Goal: Find specific fact

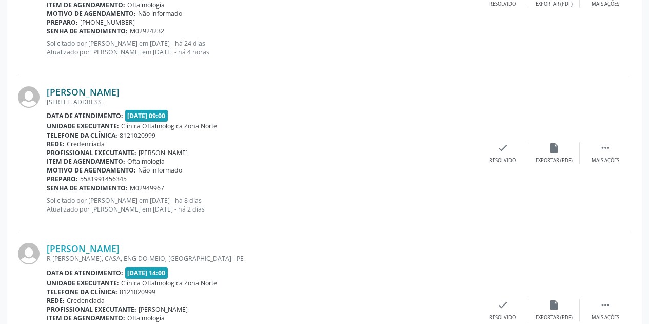
scroll to position [411, 0]
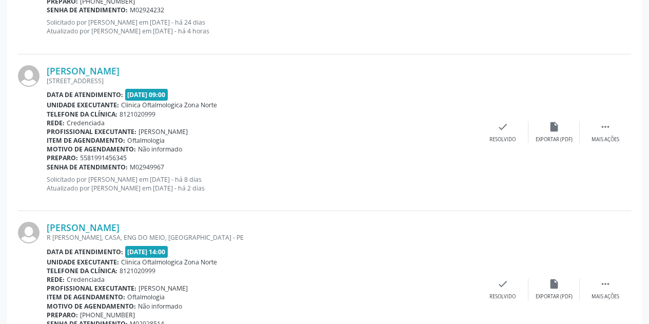
drag, startPoint x: 149, startPoint y: 68, endPoint x: 44, endPoint y: 72, distance: 105.3
click at [44, 72] on div "[PERSON_NAME] [STREET_ADDRESS] Data de atendimento: [DATE] 09:00 Unidade execut…" at bounding box center [325, 132] width 614 height 157
copy div "[PERSON_NAME]"
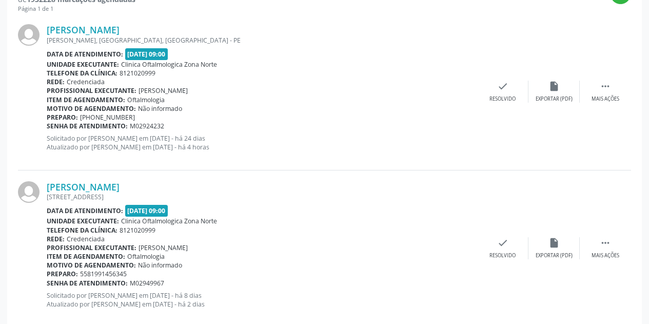
scroll to position [218, 0]
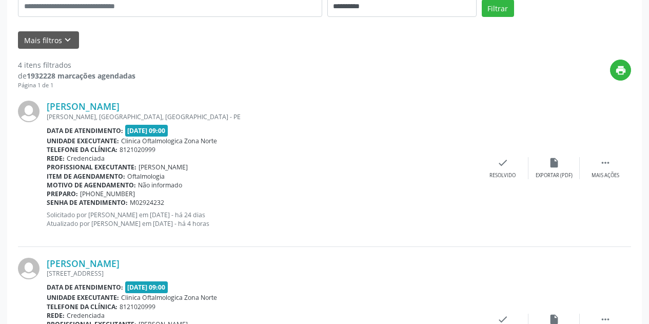
drag, startPoint x: 184, startPoint y: 111, endPoint x: 35, endPoint y: 108, distance: 148.4
click at [35, 108] on div "[PERSON_NAME] [PERSON_NAME], [GEOGRAPHIC_DATA], [GEOGRAPHIC_DATA] Data de atend…" at bounding box center [325, 168] width 614 height 157
copy div "[PERSON_NAME]"
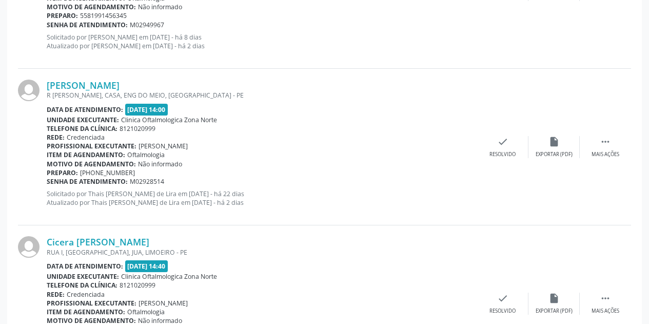
scroll to position [561, 0]
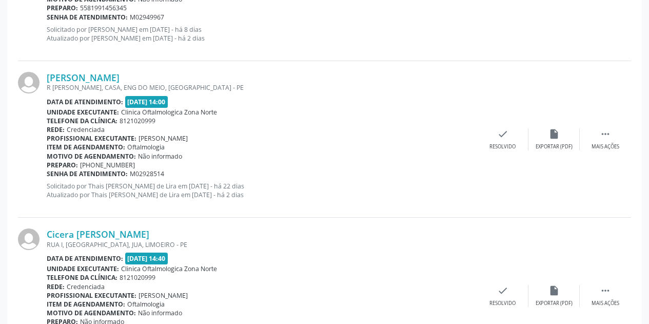
drag, startPoint x: 183, startPoint y: 75, endPoint x: 46, endPoint y: 79, distance: 137.1
click at [46, 79] on div "[PERSON_NAME] R [PERSON_NAME], CASA, ENG DO MEIO, [GEOGRAPHIC_DATA] - [GEOGRAPH…" at bounding box center [325, 139] width 614 height 157
copy div "[PERSON_NAME]"
click at [205, 88] on div "R [PERSON_NAME], CASA, ENG DO MEIO, [GEOGRAPHIC_DATA] - PE" at bounding box center [262, 87] width 431 height 9
click at [208, 86] on div "R [PERSON_NAME], CASA, ENG DO MEIO, [GEOGRAPHIC_DATA] - PE" at bounding box center [262, 87] width 431 height 9
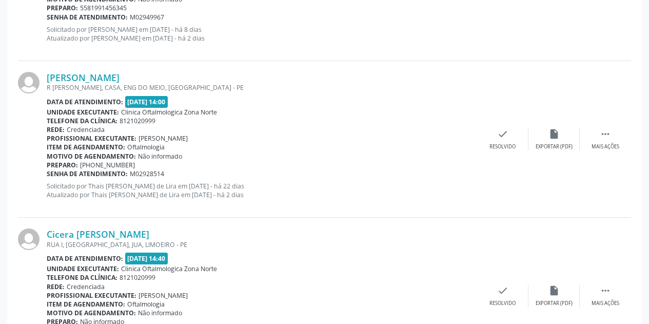
click at [189, 97] on div "Data de atendimento: [DATE] 14:00" at bounding box center [262, 102] width 431 height 12
click at [197, 108] on span "Clinica Oftalmologica Zona Norte" at bounding box center [169, 112] width 96 height 9
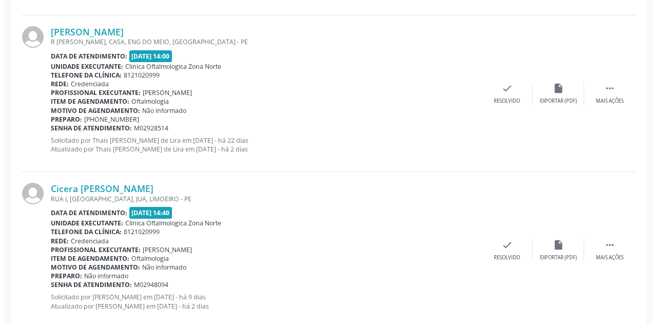
scroll to position [629, 0]
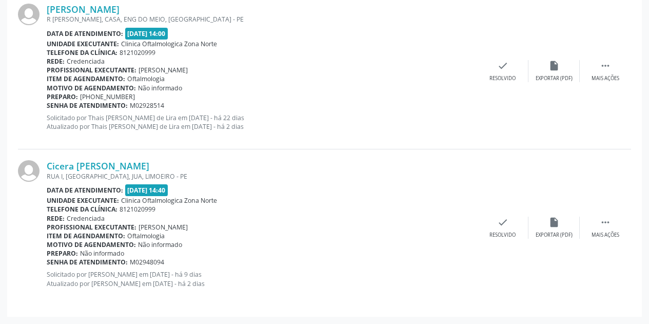
drag, startPoint x: 149, startPoint y: 162, endPoint x: 45, endPoint y: 160, distance: 103.7
click at [45, 160] on div "Cicera [PERSON_NAME] RUA I, [GEOGRAPHIC_DATA], [GEOGRAPHIC_DATA], [GEOGRAPHIC_D…" at bounding box center [325, 227] width 614 height 156
click at [120, 159] on div "Cicera [PERSON_NAME] RUA I, [GEOGRAPHIC_DATA], [GEOGRAPHIC_DATA], [GEOGRAPHIC_D…" at bounding box center [325, 227] width 614 height 156
drag, startPoint x: 148, startPoint y: 164, endPoint x: 48, endPoint y: 167, distance: 100.2
click at [48, 167] on div "Cicera [PERSON_NAME]" at bounding box center [262, 165] width 431 height 11
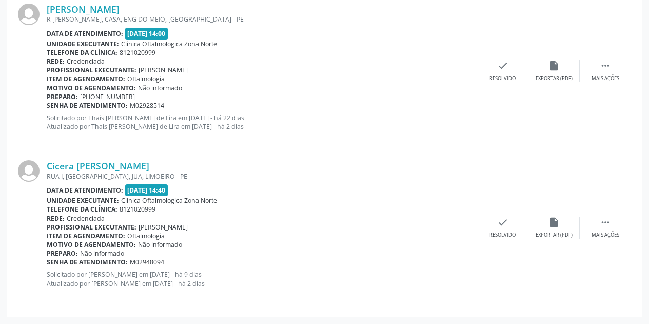
copy link "Cicera [PERSON_NAME]"
click at [125, 165] on link "Cicera [PERSON_NAME]" at bounding box center [98, 165] width 103 height 11
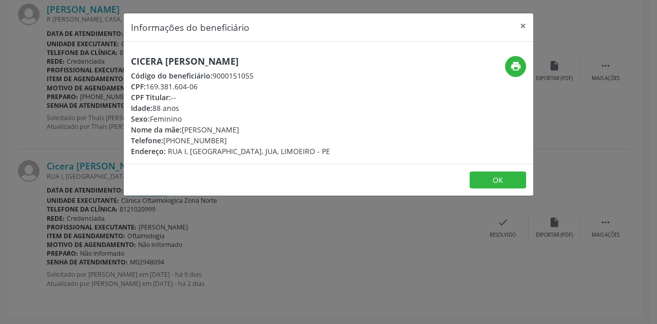
drag, startPoint x: 207, startPoint y: 87, endPoint x: 150, endPoint y: 85, distance: 57.0
click at [150, 85] on div "CPF: 169.381.604-06" at bounding box center [230, 86] width 199 height 11
drag, startPoint x: 151, startPoint y: 86, endPoint x: 205, endPoint y: 84, distance: 54.5
click at [205, 84] on div "CPF: 169.381.604-06" at bounding box center [230, 86] width 199 height 11
copy div "169.381.604-06"
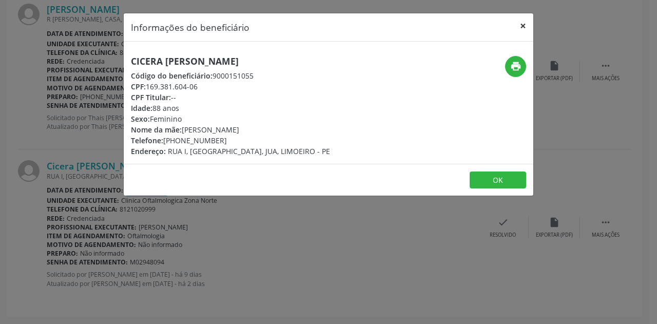
click at [519, 25] on button "×" at bounding box center [523, 25] width 21 height 25
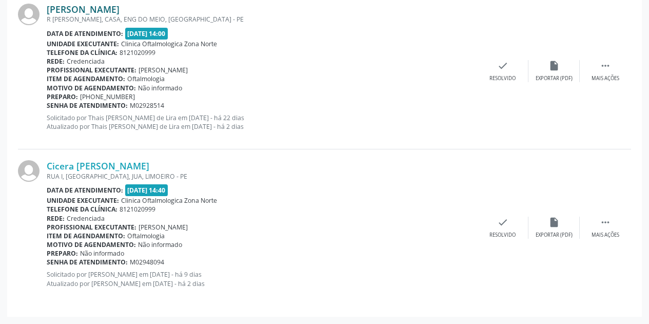
click at [120, 7] on link "[PERSON_NAME]" at bounding box center [83, 9] width 73 height 11
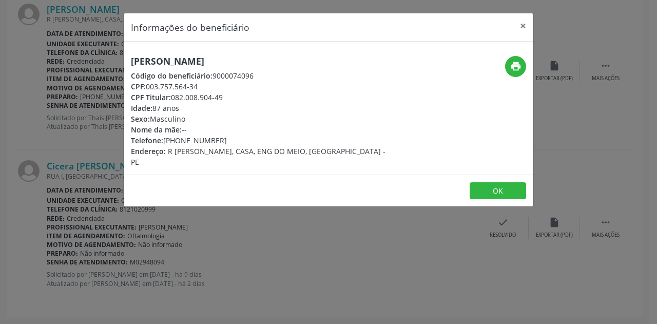
drag, startPoint x: 217, startPoint y: 104, endPoint x: 180, endPoint y: 98, distance: 37.4
click at [180, 100] on div "CPF Titular: 082.008.904-49" at bounding box center [260, 97] width 259 height 11
drag, startPoint x: 196, startPoint y: 87, endPoint x: 149, endPoint y: 87, distance: 46.2
click at [149, 87] on div "CPF: 003.757.564-34" at bounding box center [260, 86] width 259 height 11
copy div "003.757.564-34"
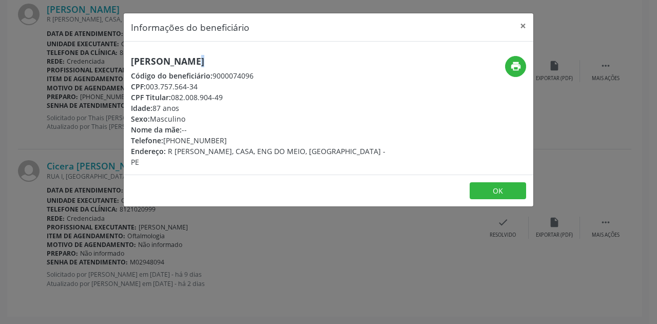
drag, startPoint x: 166, startPoint y: 63, endPoint x: 157, endPoint y: 63, distance: 8.7
click at [157, 63] on h5 "[PERSON_NAME]" at bounding box center [260, 61] width 259 height 11
